Goal: Communication & Community: Connect with others

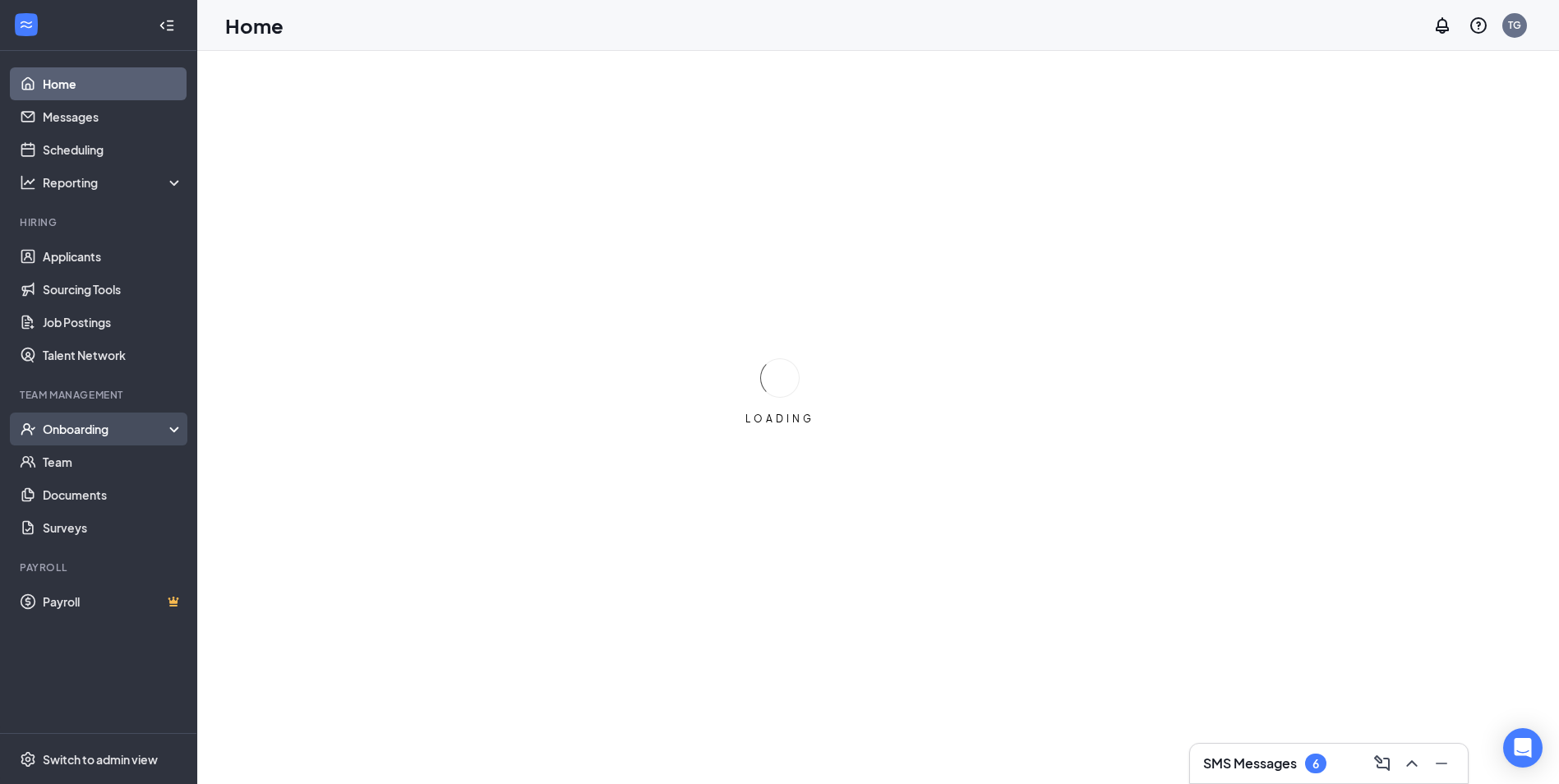
click at [117, 441] on div "Onboarding" at bounding box center [98, 429] width 197 height 33
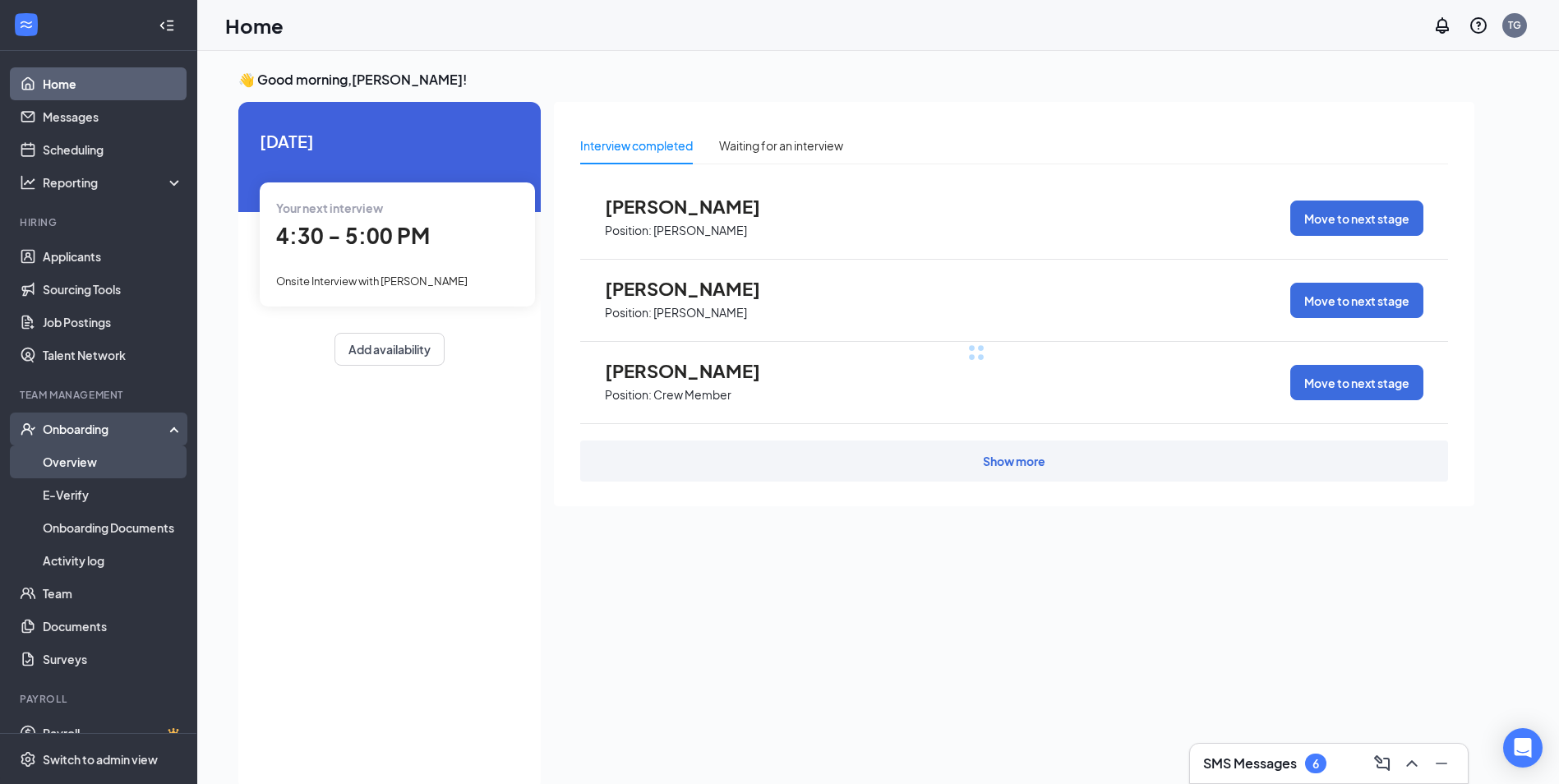
click at [132, 471] on link "Overview" at bounding box center [113, 461] width 141 height 33
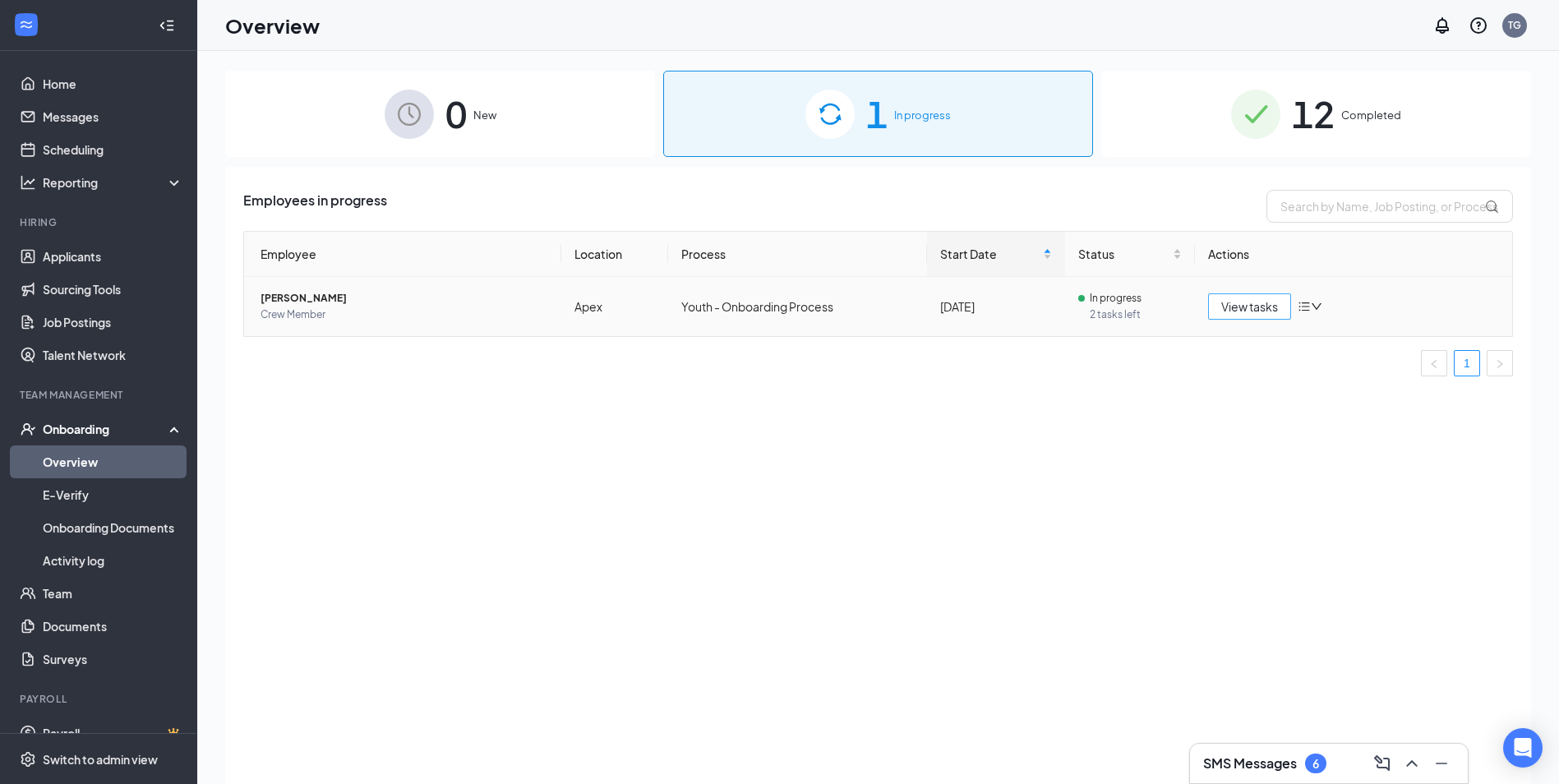
click at [1248, 310] on span "View tasks" at bounding box center [1249, 307] width 57 height 18
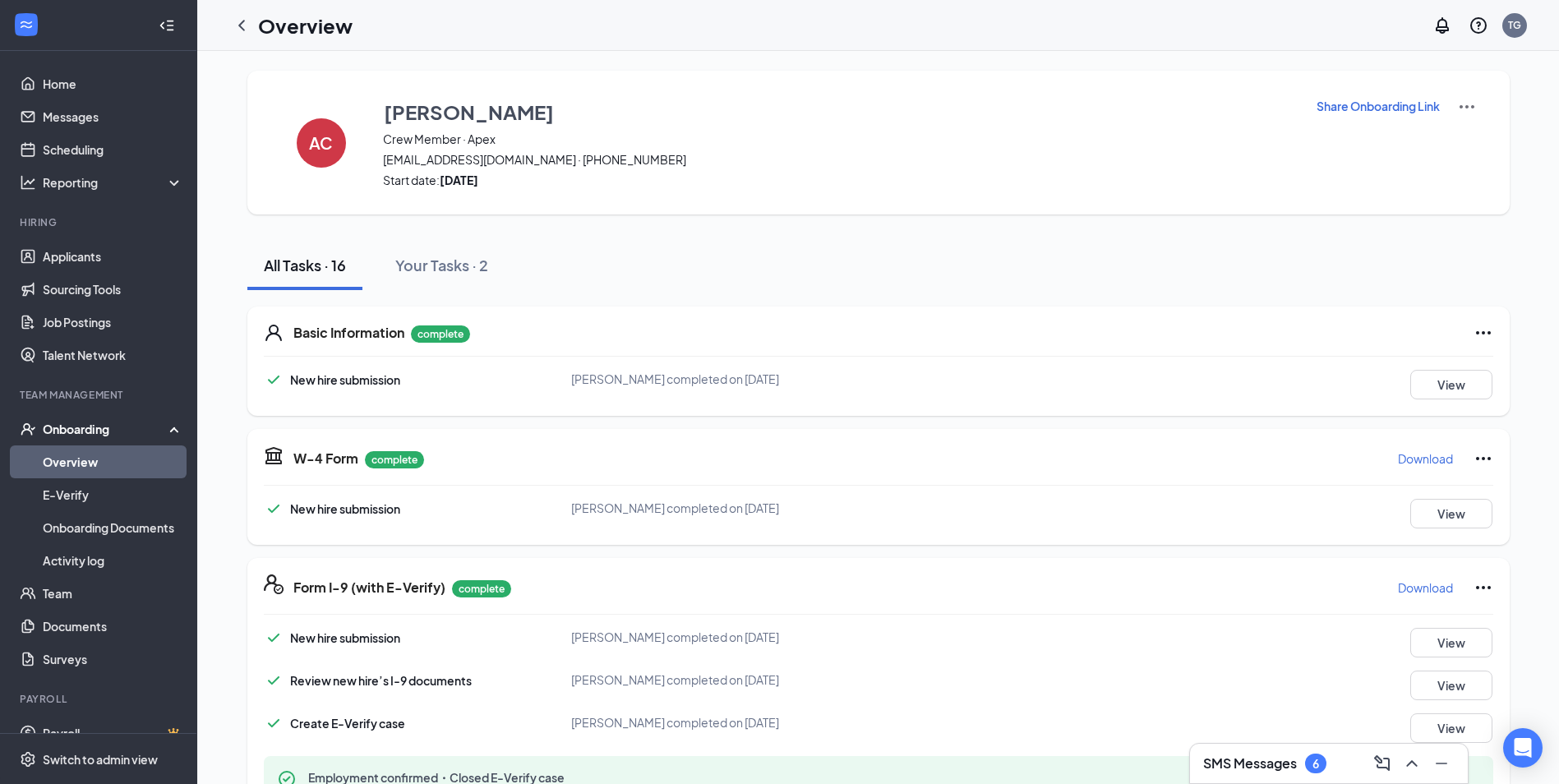
click at [1391, 104] on p "Share Onboarding Link" at bounding box center [1378, 106] width 123 height 16
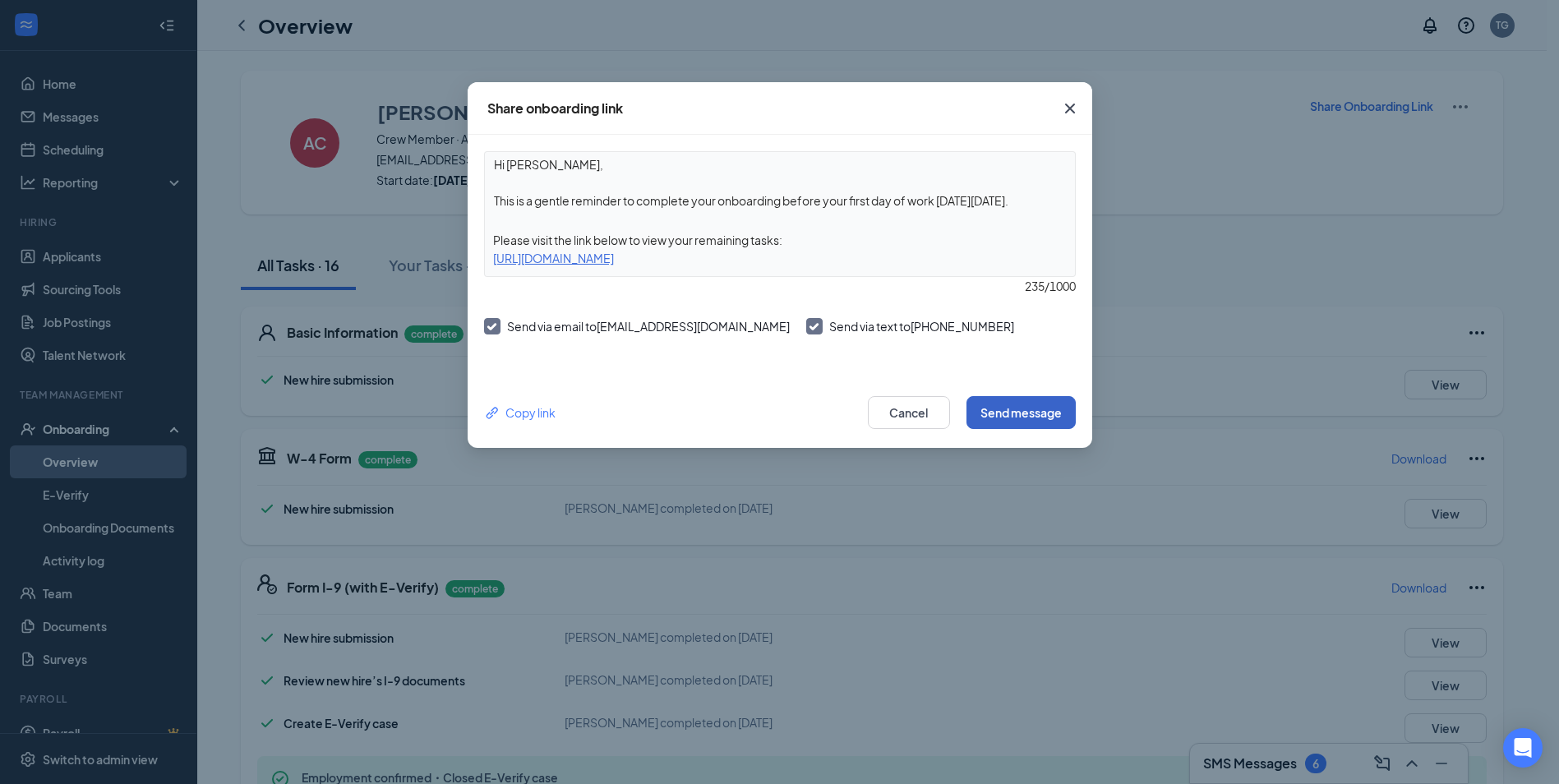
click at [1000, 413] on button "Send message" at bounding box center [1021, 412] width 109 height 33
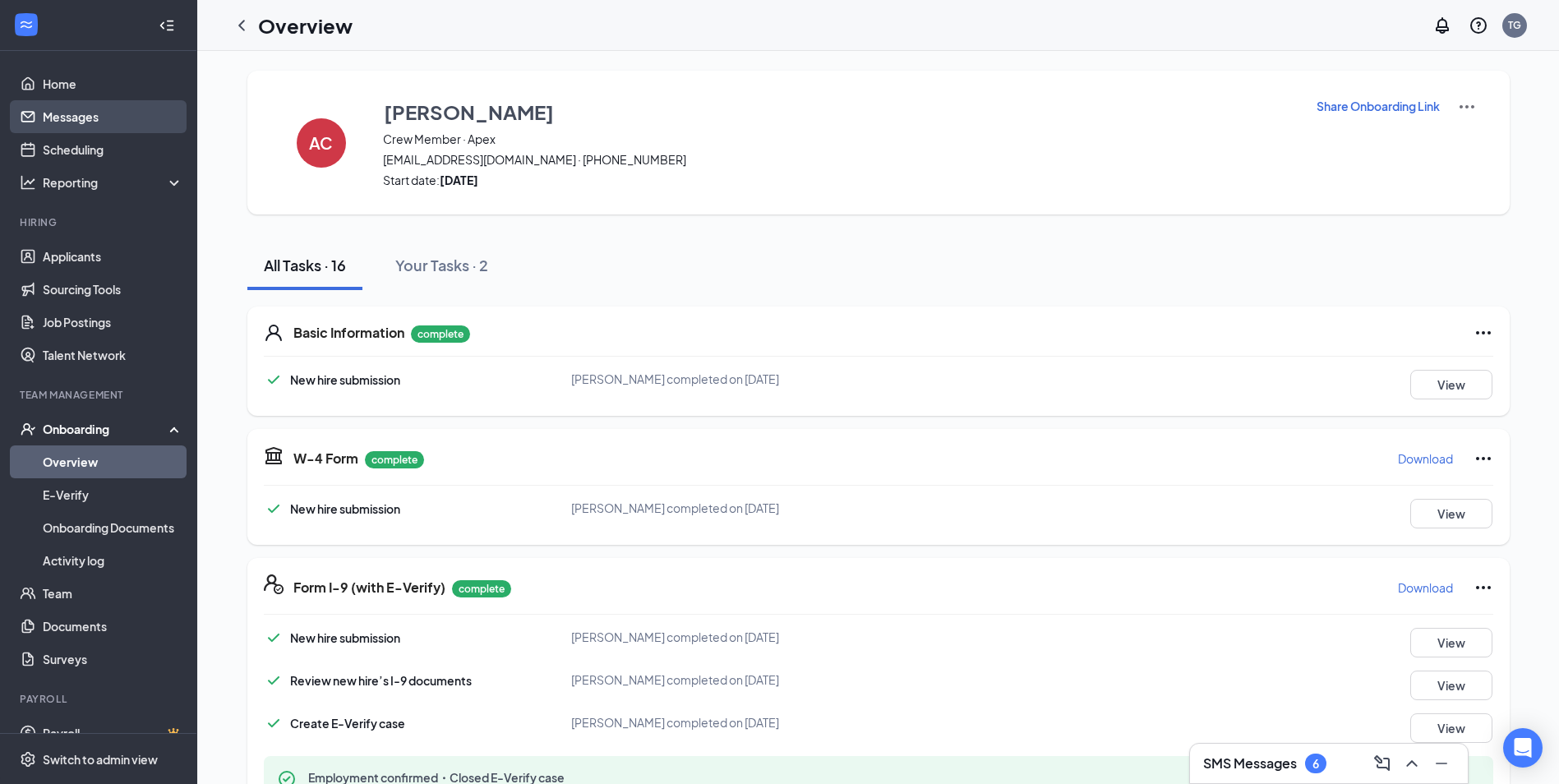
click at [72, 128] on link "Messages" at bounding box center [113, 116] width 141 height 33
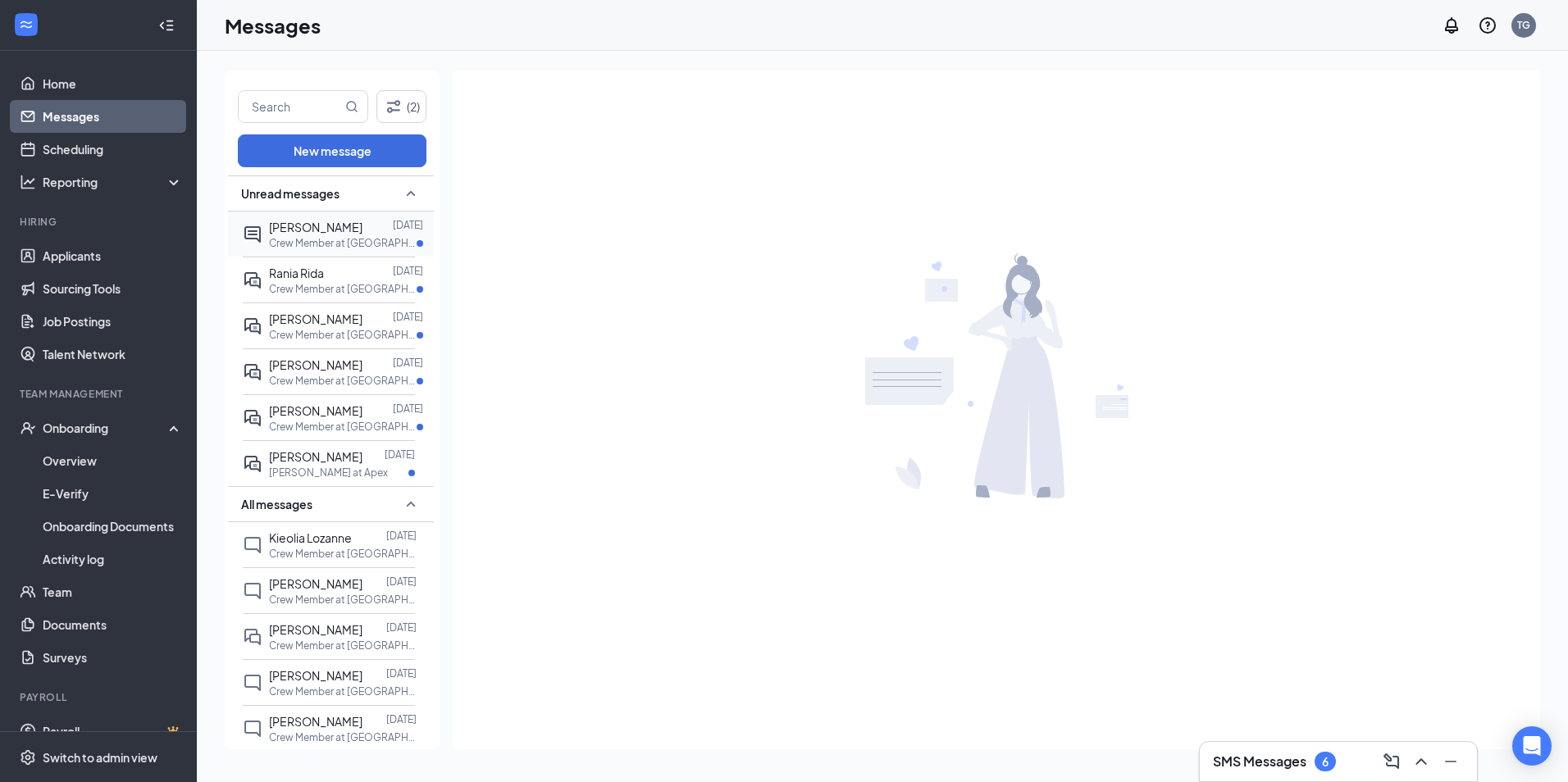
click at [315, 226] on span "[PERSON_NAME]" at bounding box center [316, 226] width 94 height 15
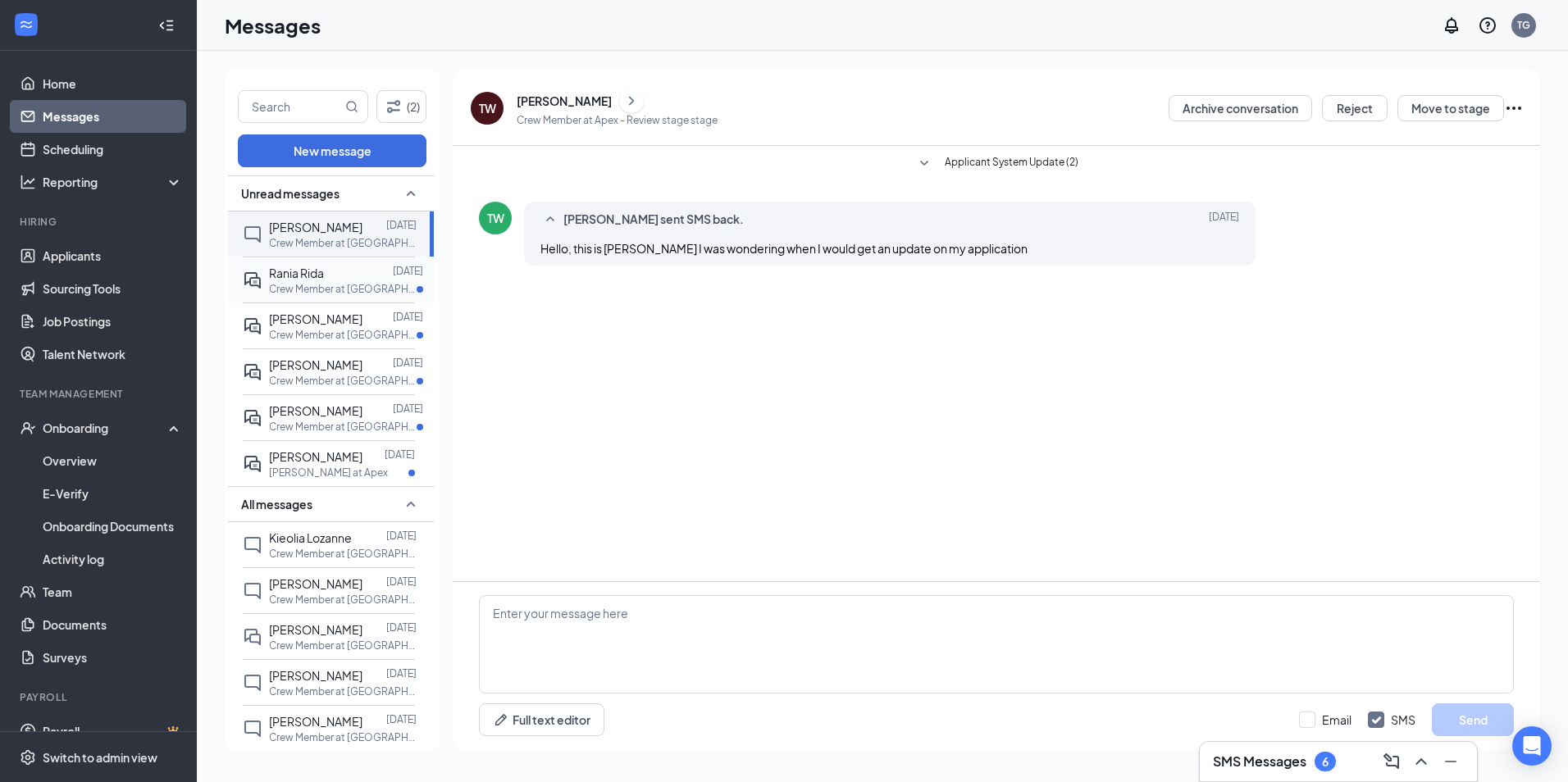
click at [311, 269] on span "Rania Rida" at bounding box center [296, 272] width 55 height 15
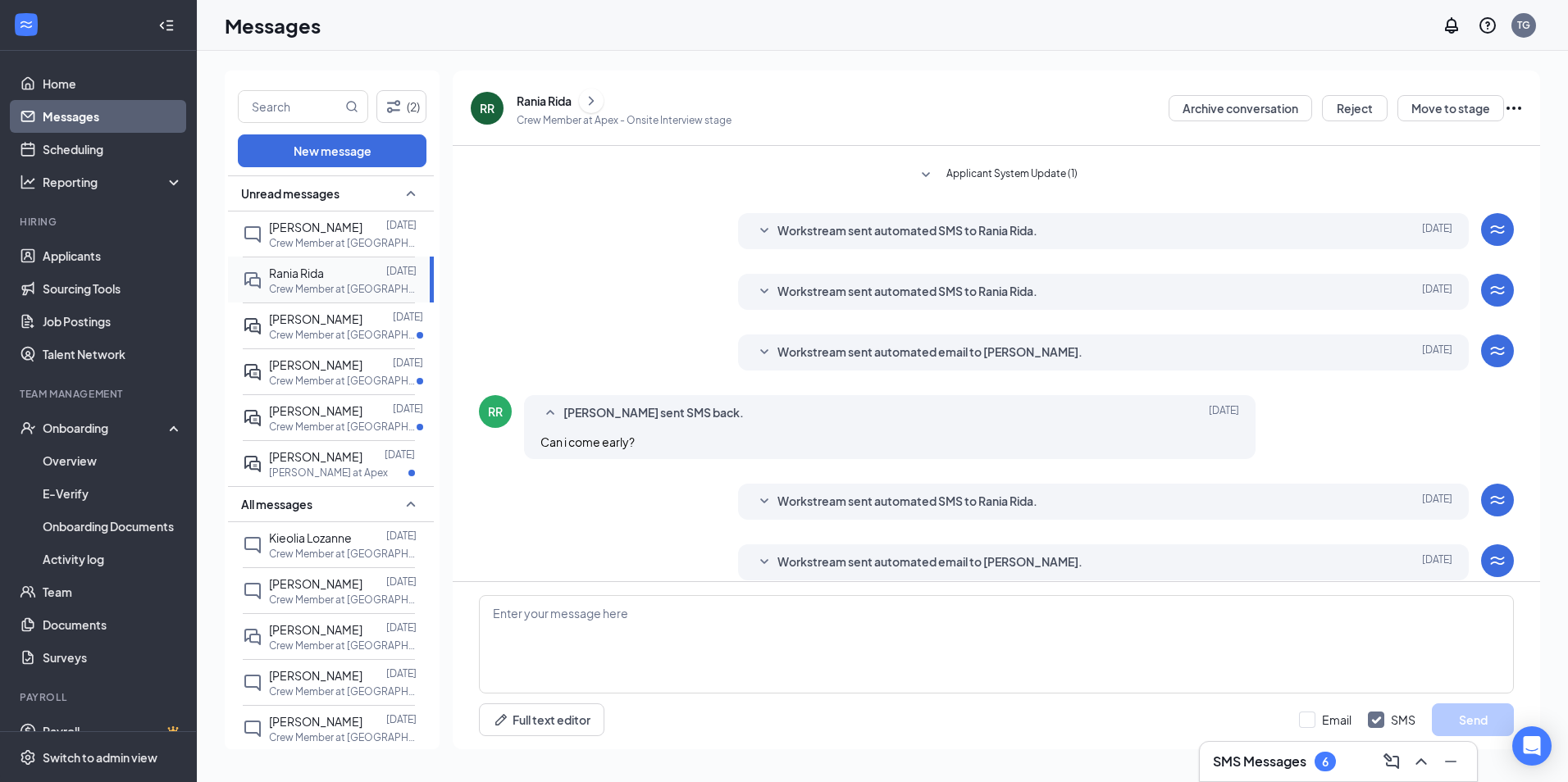
scroll to position [238, 0]
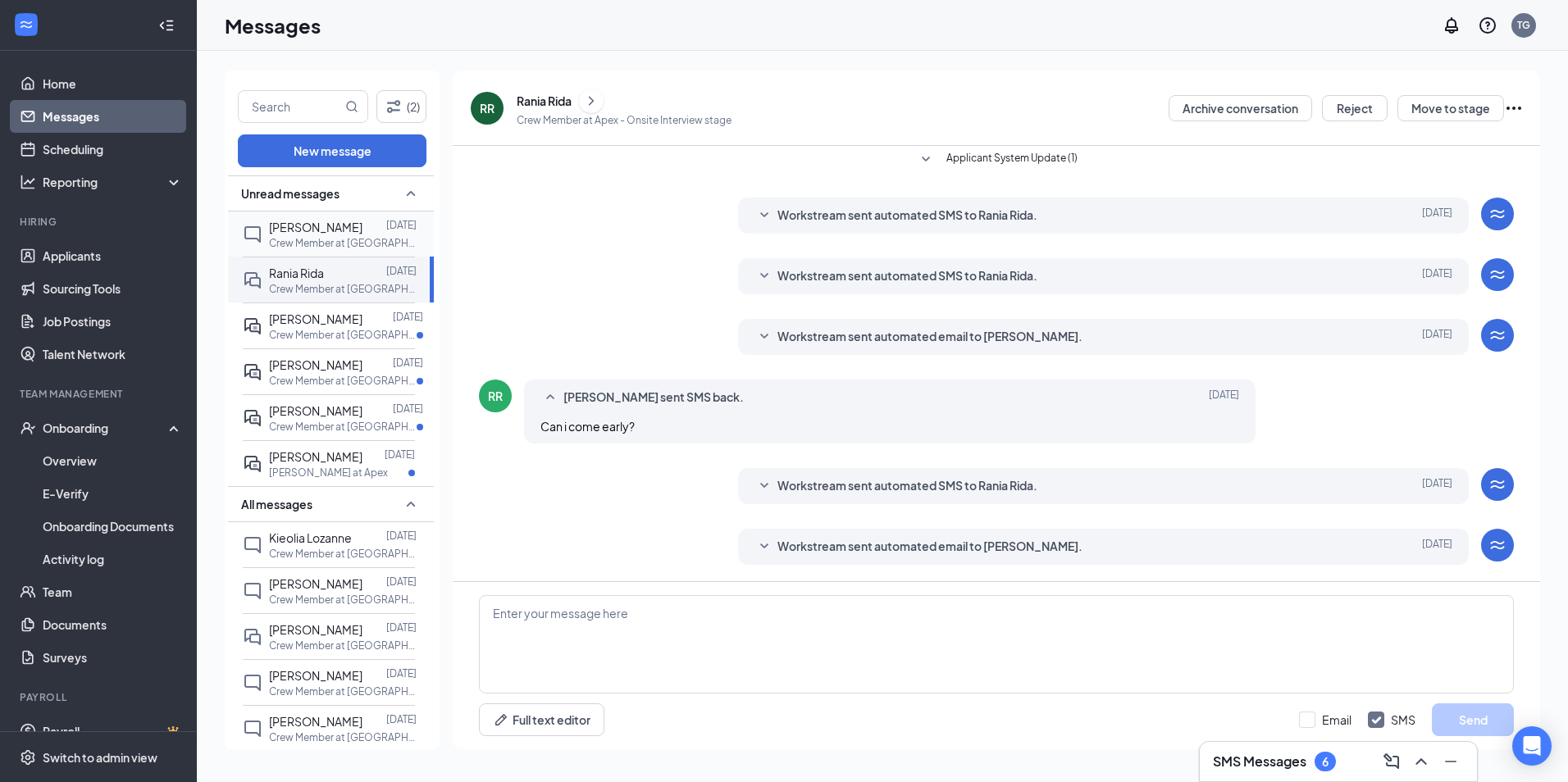
click at [322, 247] on p "Crew Member at [GEOGRAPHIC_DATA]" at bounding box center [343, 243] width 148 height 14
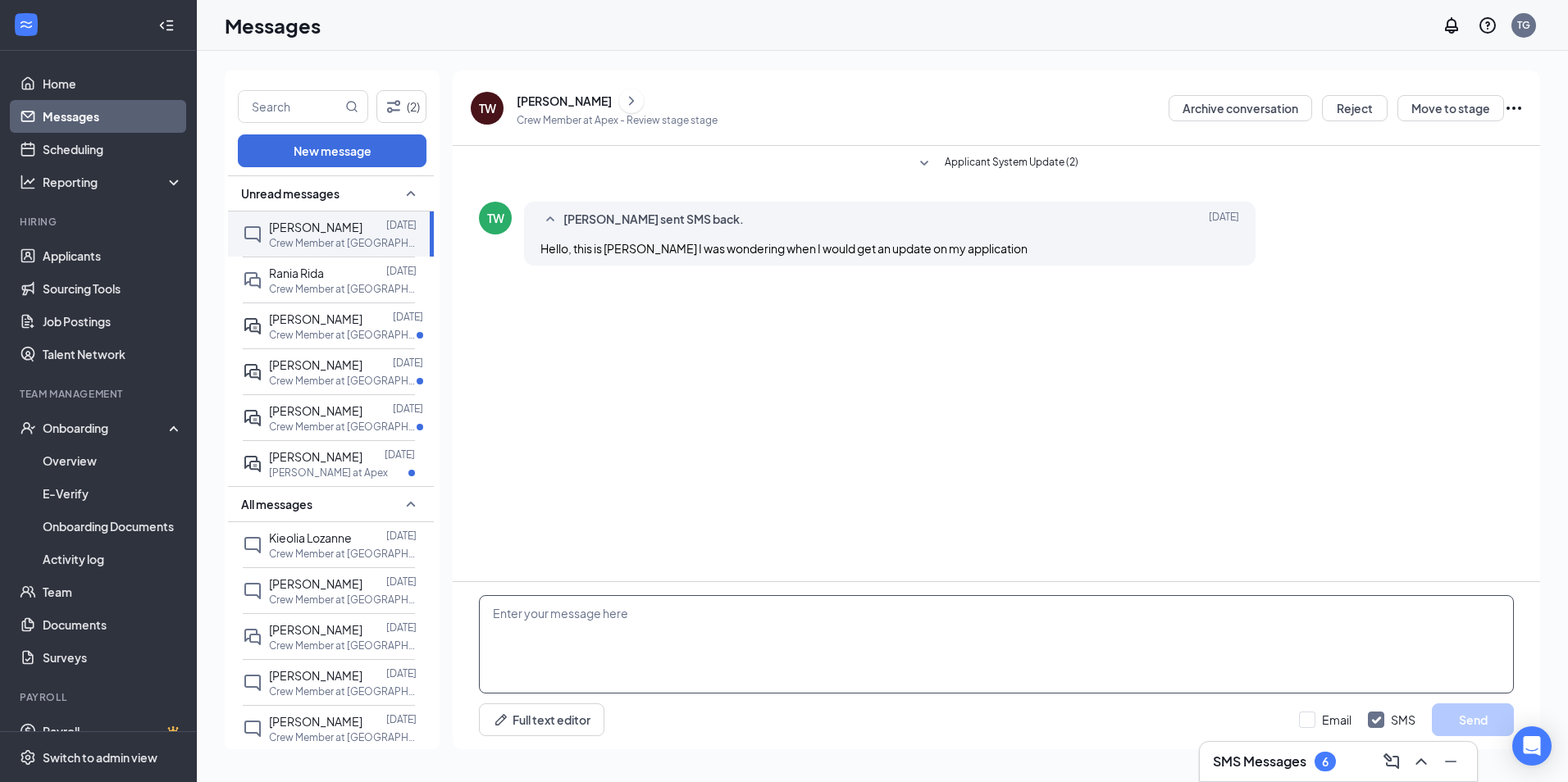
click at [641, 663] on textarea at bounding box center [995, 644] width 1034 height 99
